Goal: Task Accomplishment & Management: Manage account settings

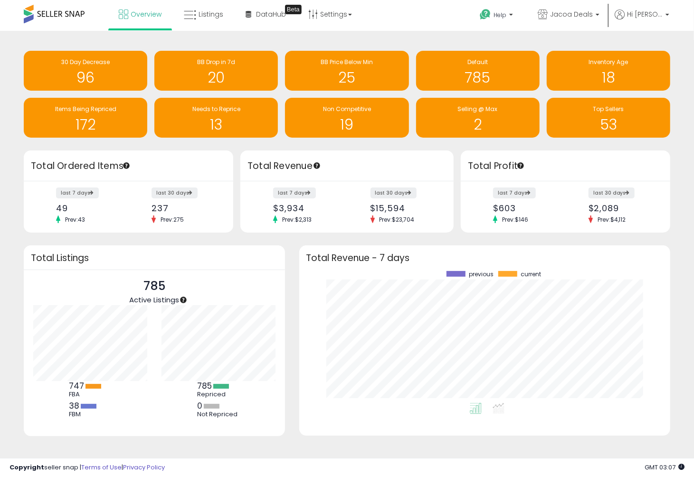
scroll to position [132, 352]
click at [144, 18] on span "Overview" at bounding box center [146, 13] width 31 height 9
click at [355, 82] on h1 "26" at bounding box center [347, 78] width 114 height 16
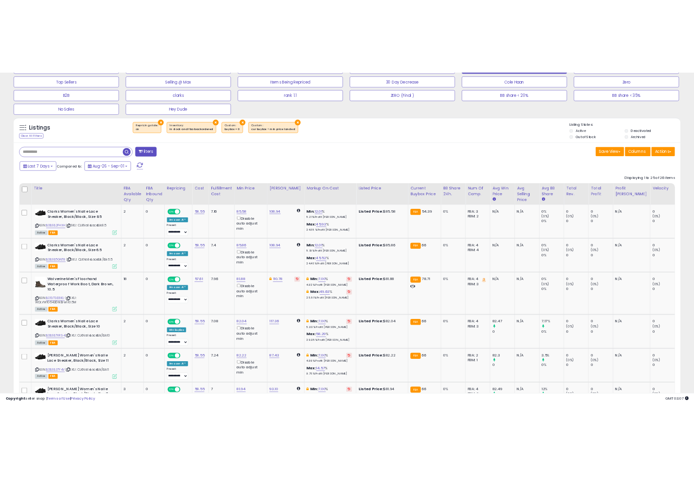
scroll to position [194, 673]
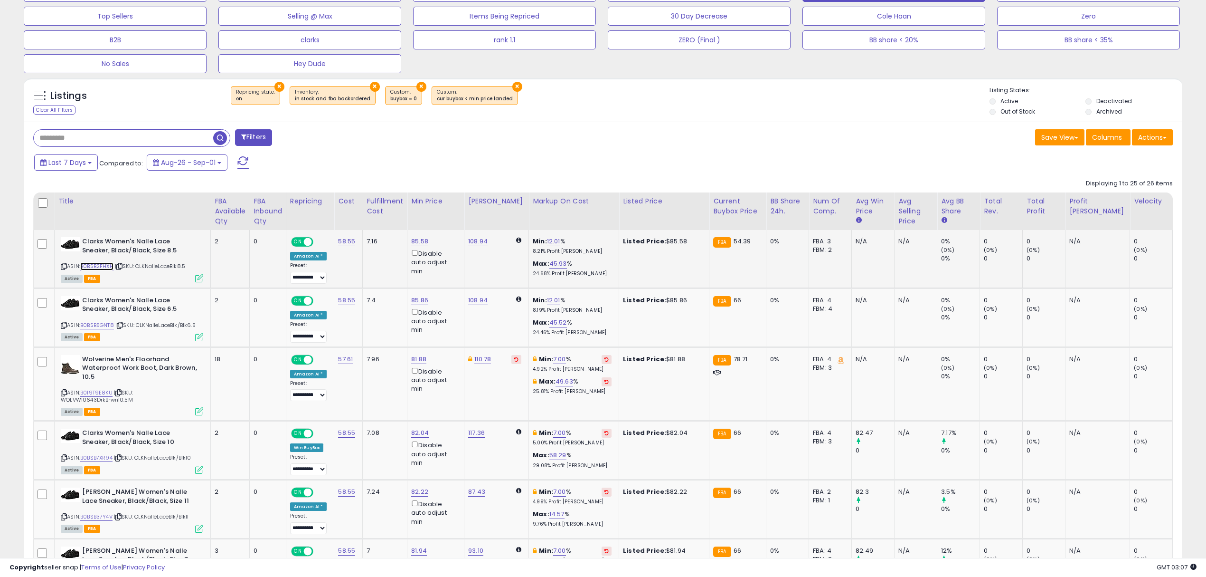
click at [94, 268] on link "B0BSB2FHXH" at bounding box center [96, 266] width 33 height 8
click at [90, 329] on link "B0BSB5GNT8" at bounding box center [97, 325] width 34 height 8
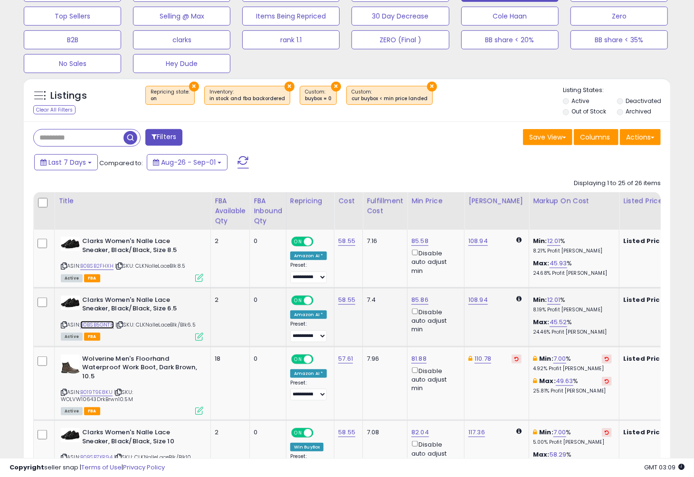
scroll to position [474683, 474504]
click at [551, 242] on link "12.01" at bounding box center [553, 240] width 13 height 9
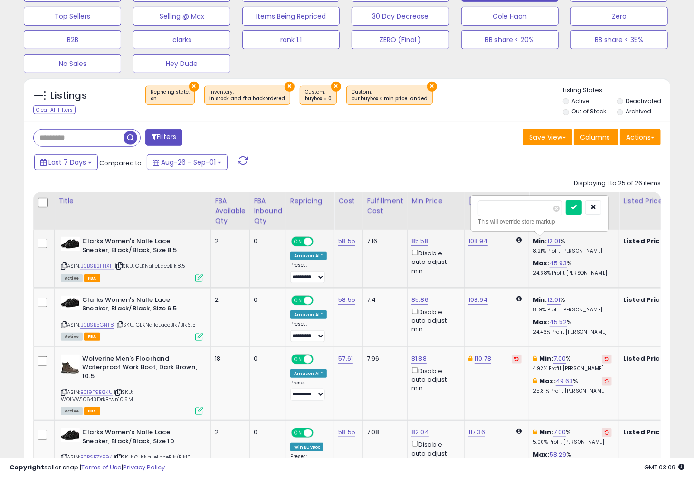
drag, startPoint x: 506, startPoint y: 206, endPoint x: 479, endPoint y: 202, distance: 27.3
click at [479, 202] on input "*****" at bounding box center [520, 208] width 85 height 16
type input "*"
click at [582, 210] on button "submit" at bounding box center [574, 207] width 16 height 14
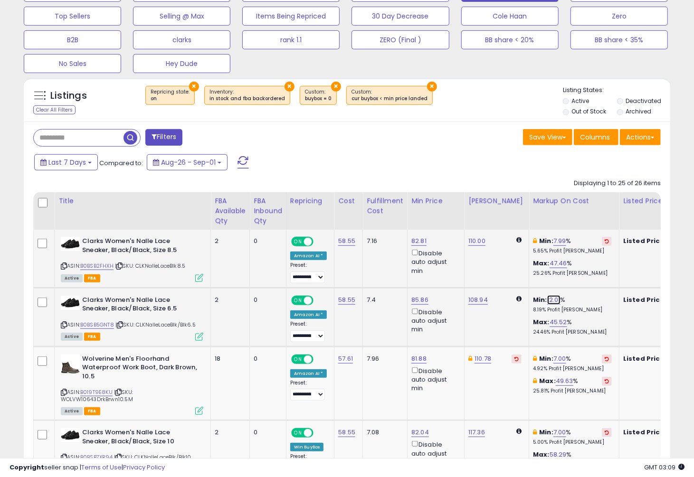
click at [551, 301] on link "12.01" at bounding box center [553, 299] width 13 height 9
drag, startPoint x: 507, startPoint y: 268, endPoint x: 470, endPoint y: 263, distance: 37.5
click at [471, 263] on div "***** This will override store markup" at bounding box center [539, 272] width 137 height 35
type input "*"
click at [577, 269] on icon "submit" at bounding box center [574, 266] width 6 height 6
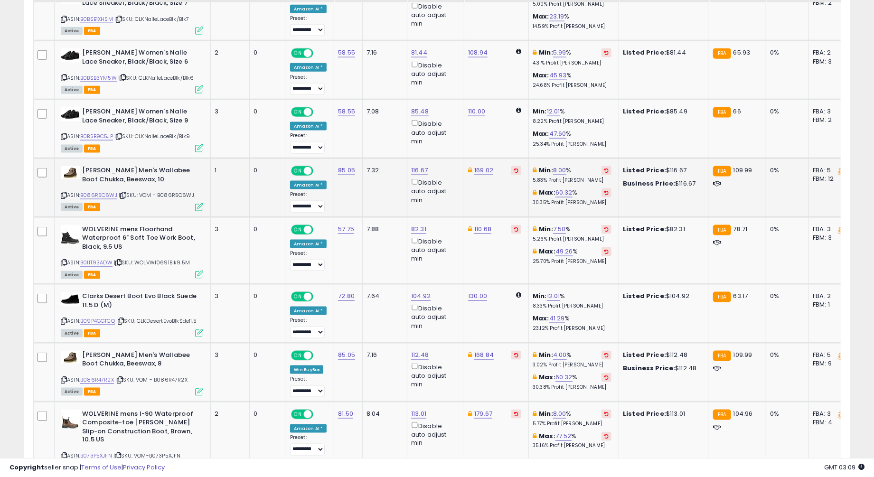
scroll to position [886, 0]
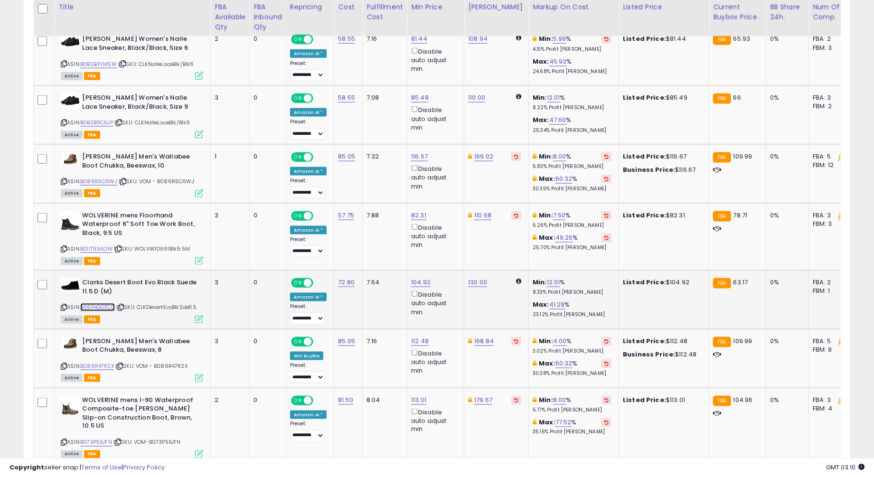
click at [90, 310] on link "B09P4GGTCQ" at bounding box center [97, 307] width 35 height 8
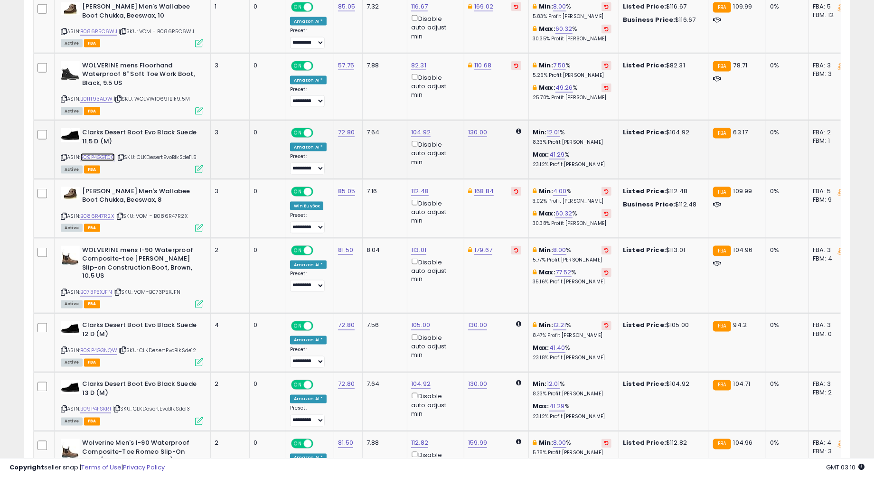
scroll to position [1140, 0]
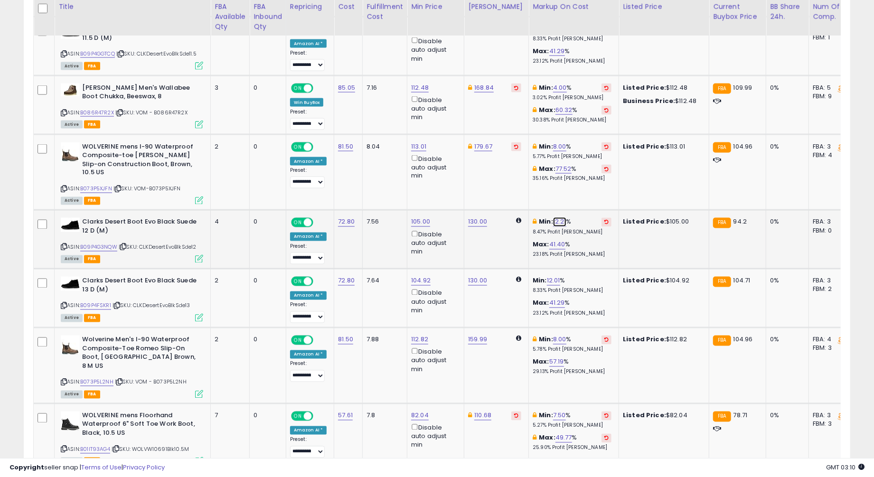
click at [558, 217] on link "12.21" at bounding box center [559, 221] width 13 height 9
drag, startPoint x: 515, startPoint y: 188, endPoint x: 474, endPoint y: 179, distance: 41.8
click at [474, 179] on tbody "Clarks Women's Nalle Lace Sneaker, Black/Black, Size 8.5 ASIN: B0BSB2FHXH | SKU…" at bounding box center [603, 210] width 1139 height 1609
type input "*"
click at [606, 181] on div at bounding box center [590, 182] width 36 height 17
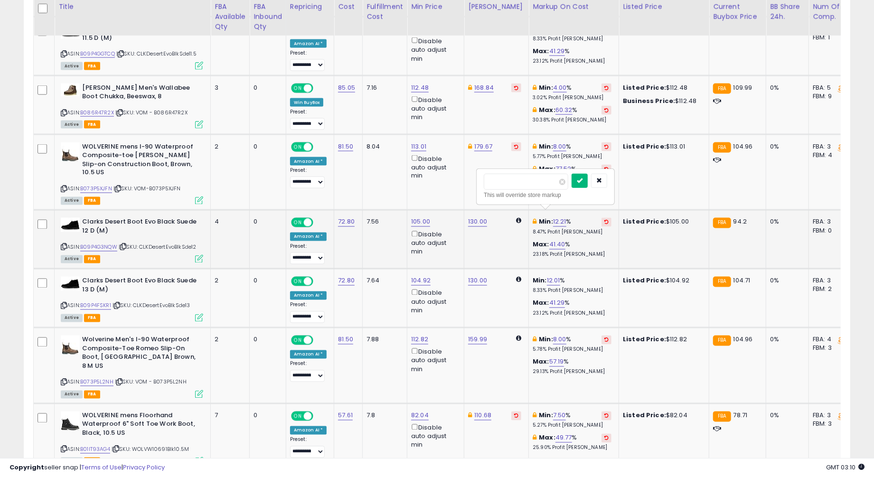
click at [588, 180] on button "submit" at bounding box center [580, 181] width 16 height 14
click at [539, 276] on b "Min:" at bounding box center [540, 280] width 14 height 9
click at [547, 276] on link "12.01" at bounding box center [553, 280] width 13 height 9
drag, startPoint x: 514, startPoint y: 241, endPoint x: 464, endPoint y: 240, distance: 49.4
click at [464, 240] on tbody "Clarks Women's Nalle Lace Sneaker, Black/Black, Size 8.5 ASIN: B0BSB2FHXH | SKU…" at bounding box center [603, 210] width 1139 height 1609
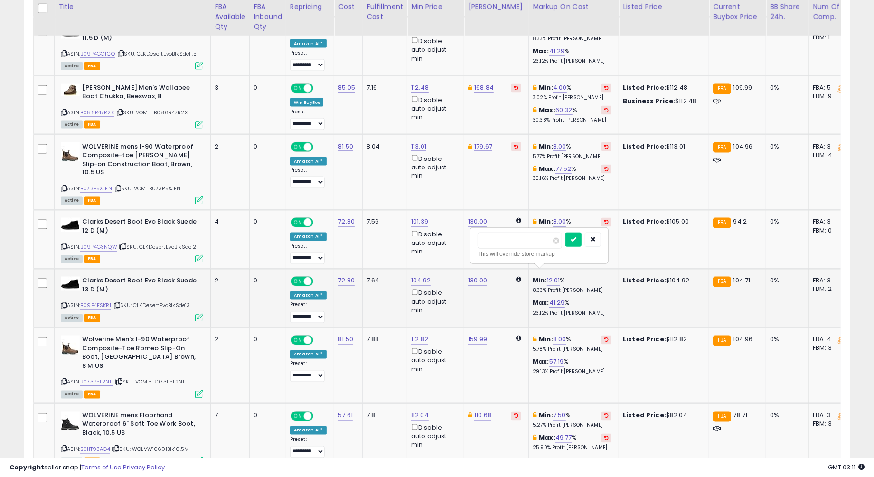
type input "**"
click at [582, 246] on button "submit" at bounding box center [574, 240] width 16 height 14
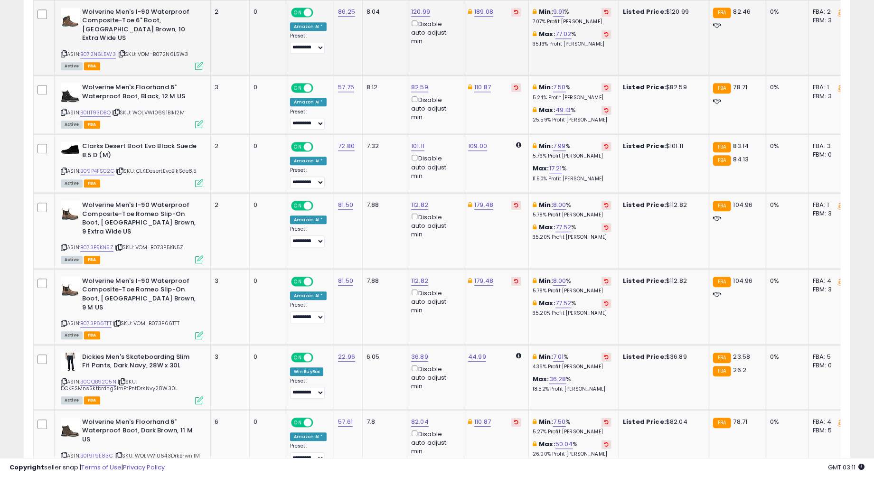
scroll to position [1710, 0]
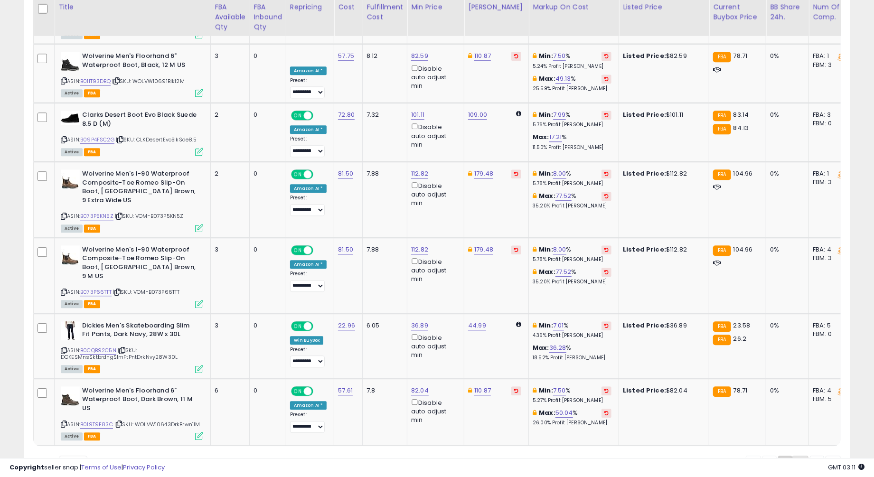
click at [703, 456] on link "2" at bounding box center [801, 464] width 16 height 16
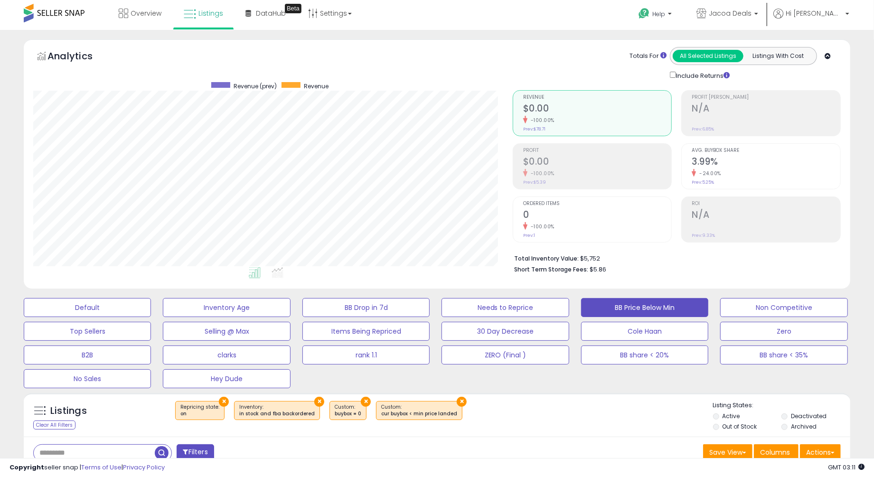
scroll to position [0, 0]
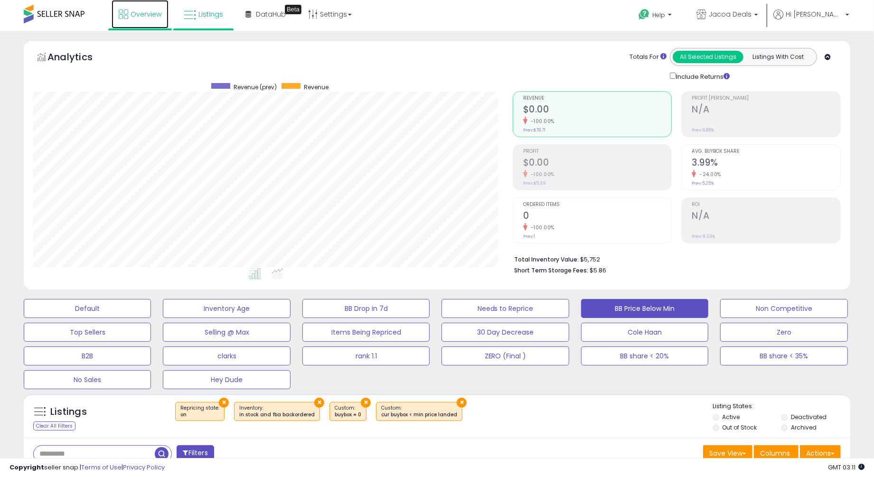
click at [126, 9] on link "Overview" at bounding box center [140, 14] width 57 height 28
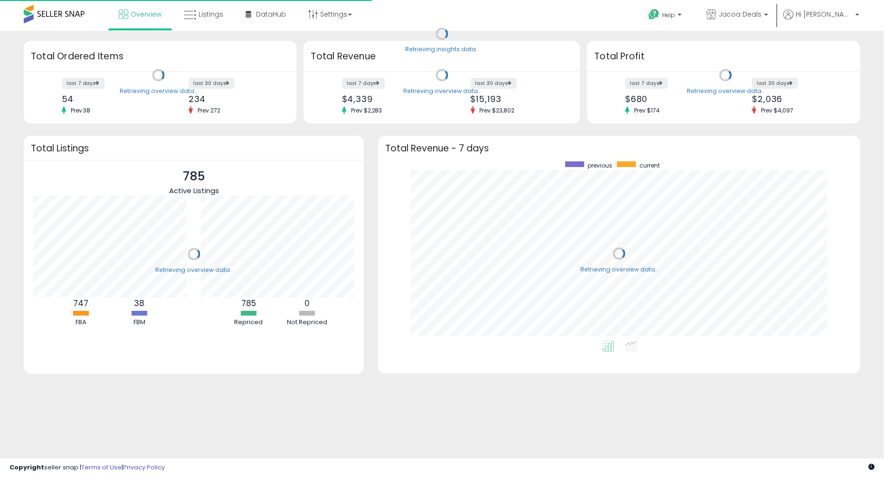
scroll to position [179, 463]
